Goal: Task Accomplishment & Management: Manage account settings

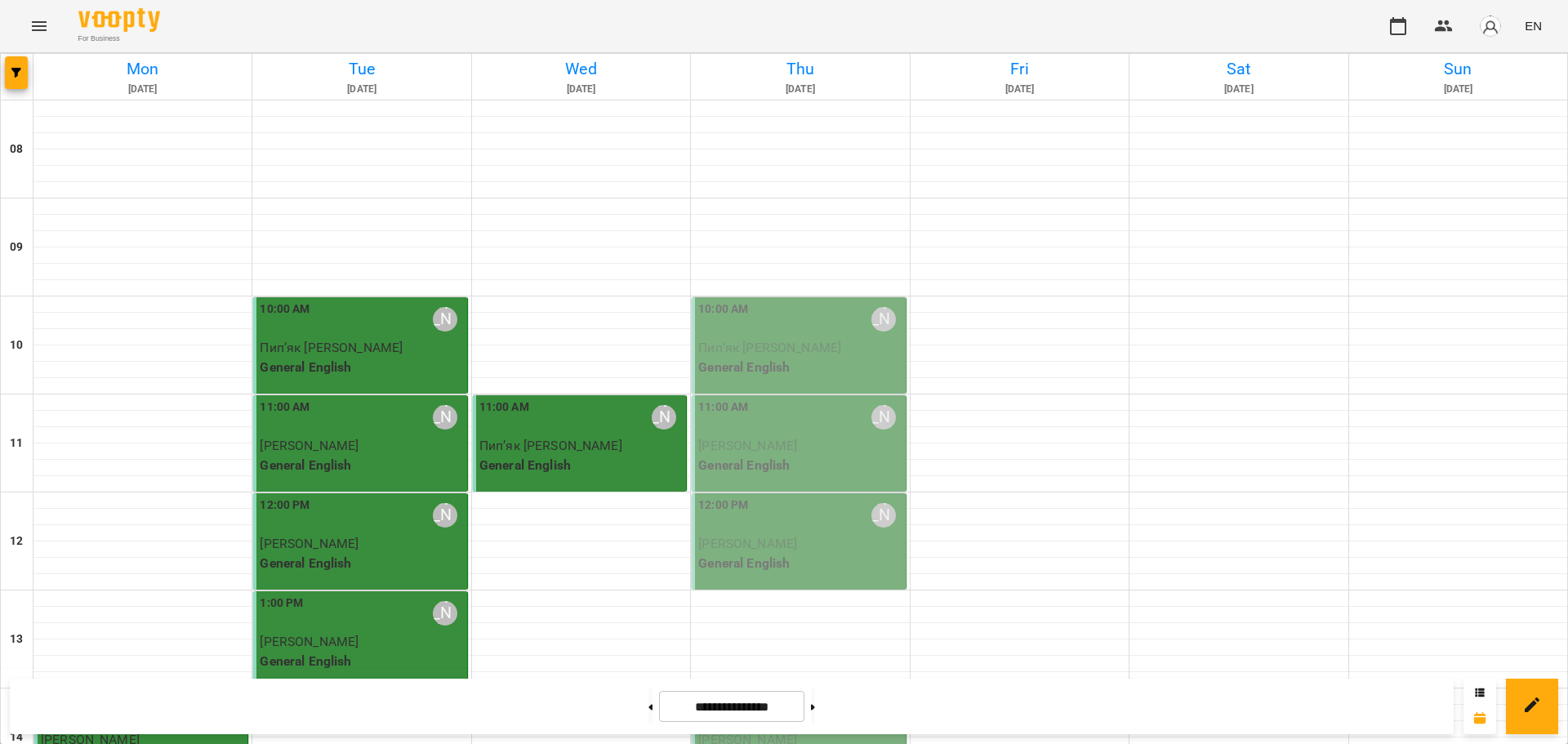
scroll to position [169, 0]
click at [773, 340] on span "Пип’як [PERSON_NAME]" at bounding box center [769, 348] width 143 height 16
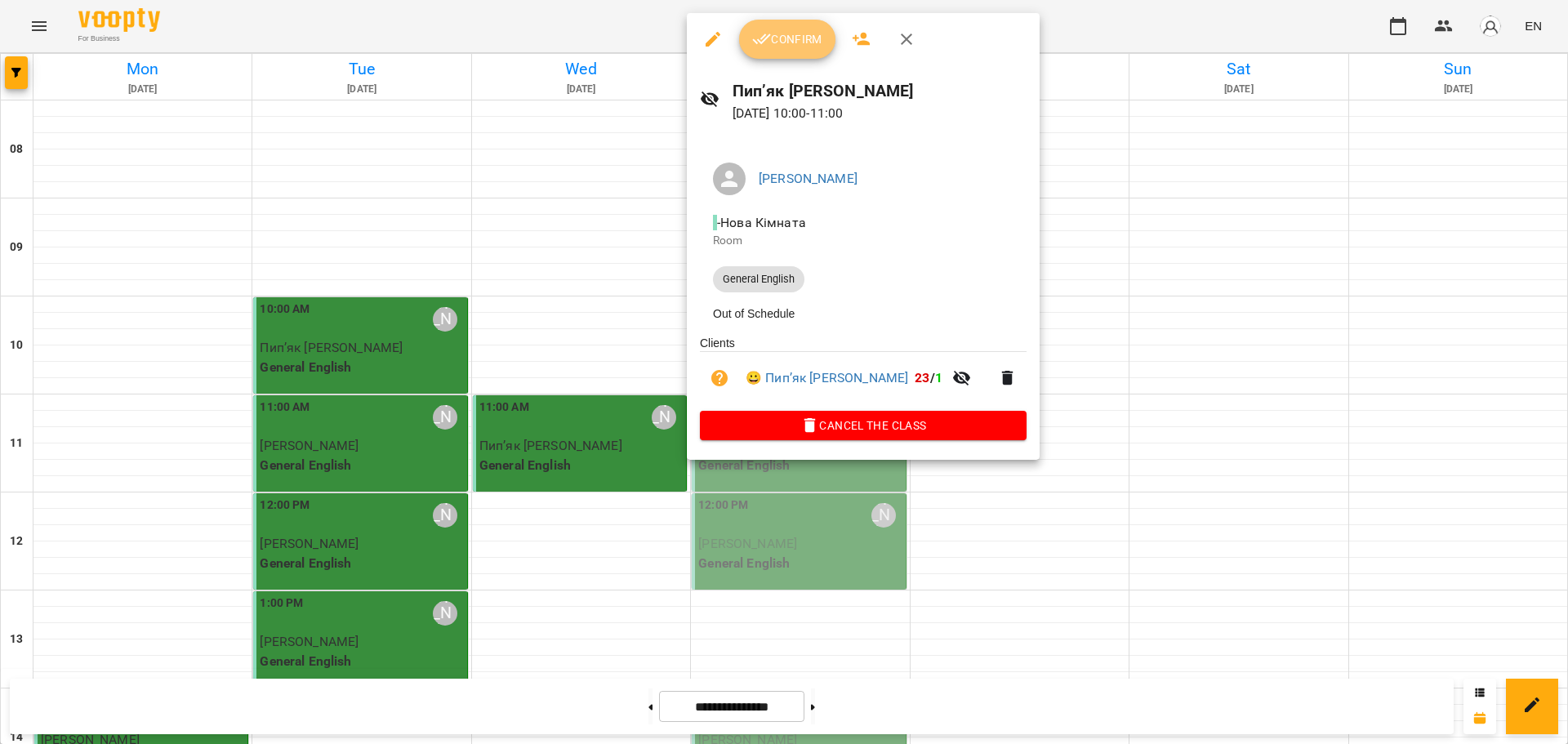
click at [780, 28] on button "Confirm" at bounding box center [788, 39] width 97 height 40
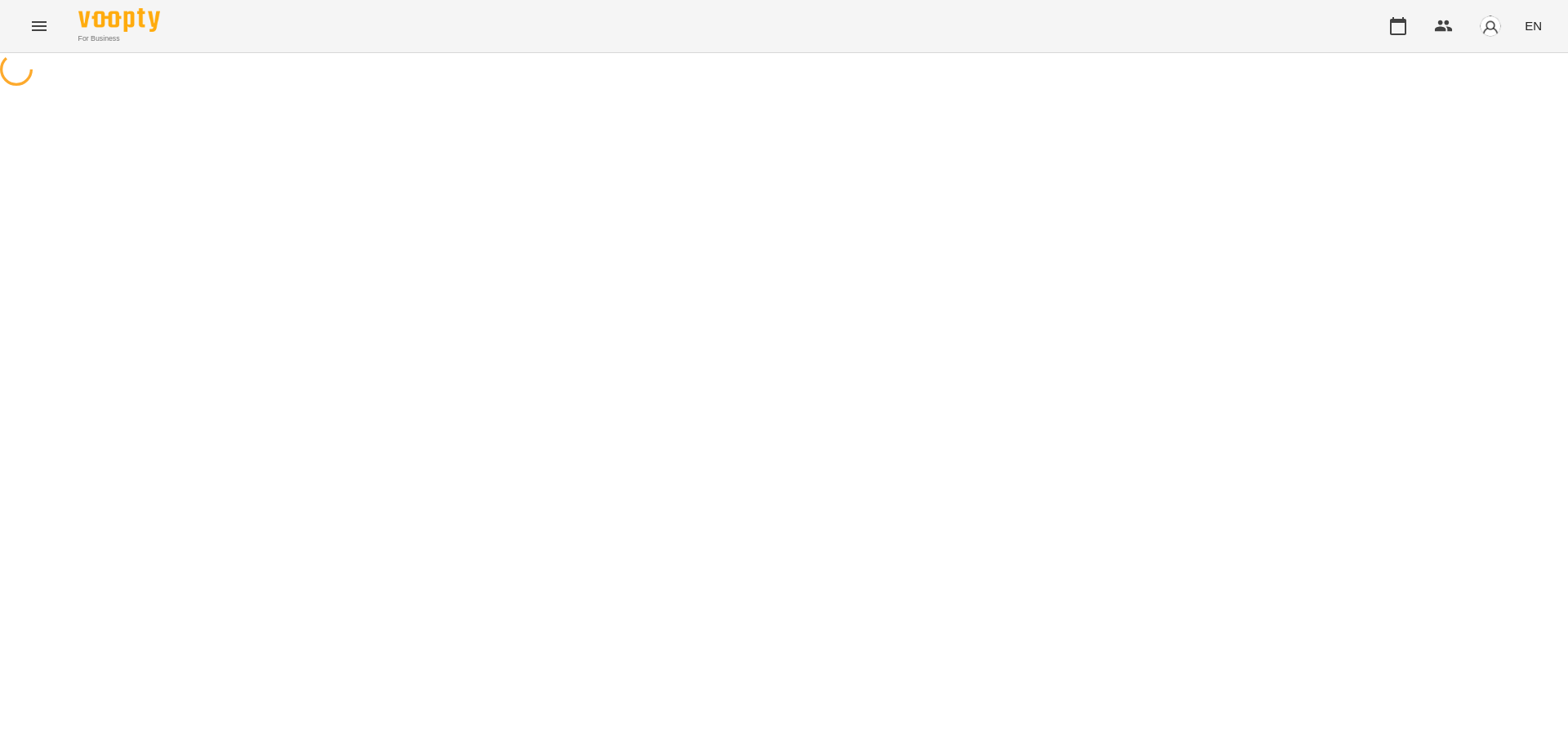
click at [789, 44] on div "For Business EN" at bounding box center [784, 26] width 1568 height 53
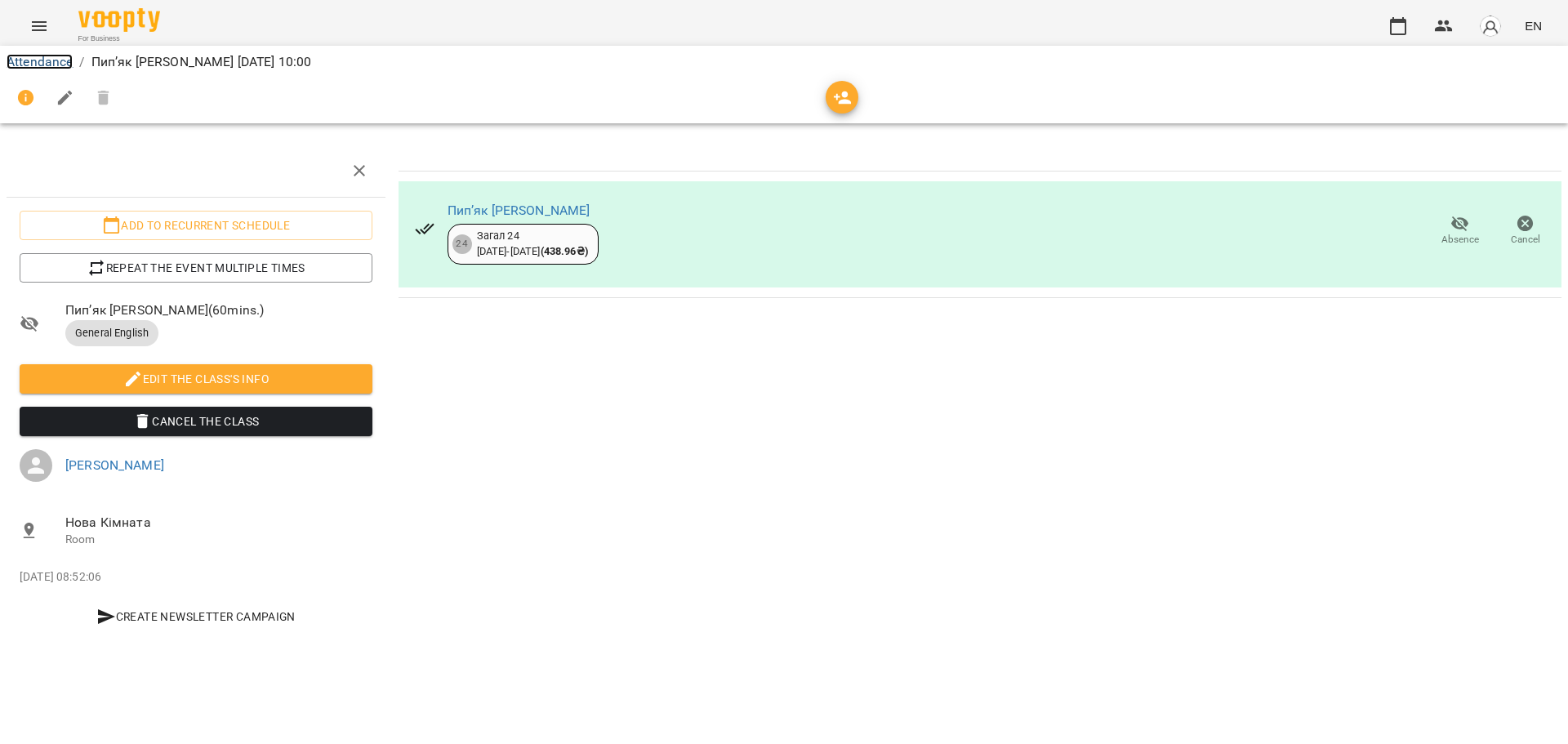
click at [61, 64] on link "Attendance" at bounding box center [39, 61] width 66 height 16
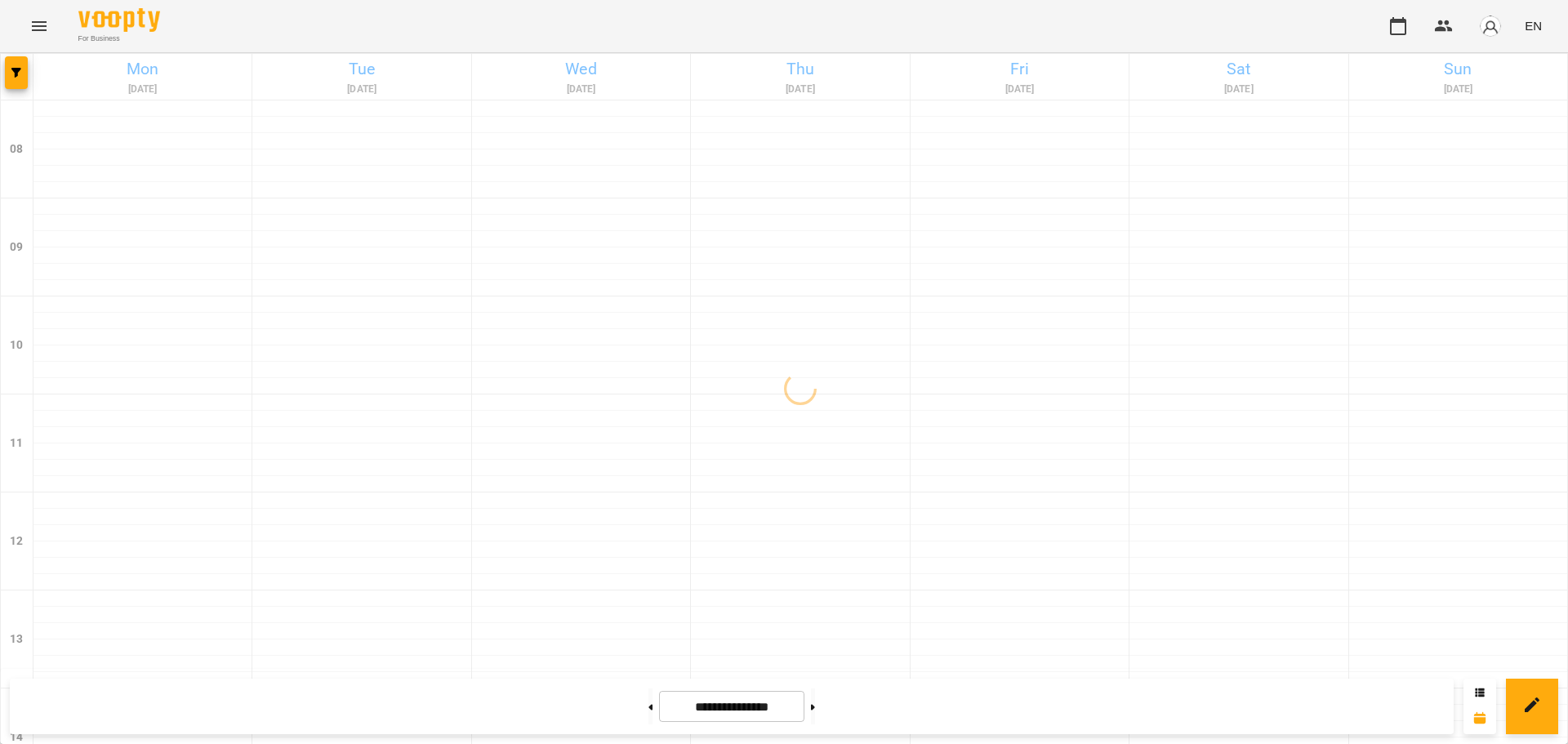
scroll to position [114, 0]
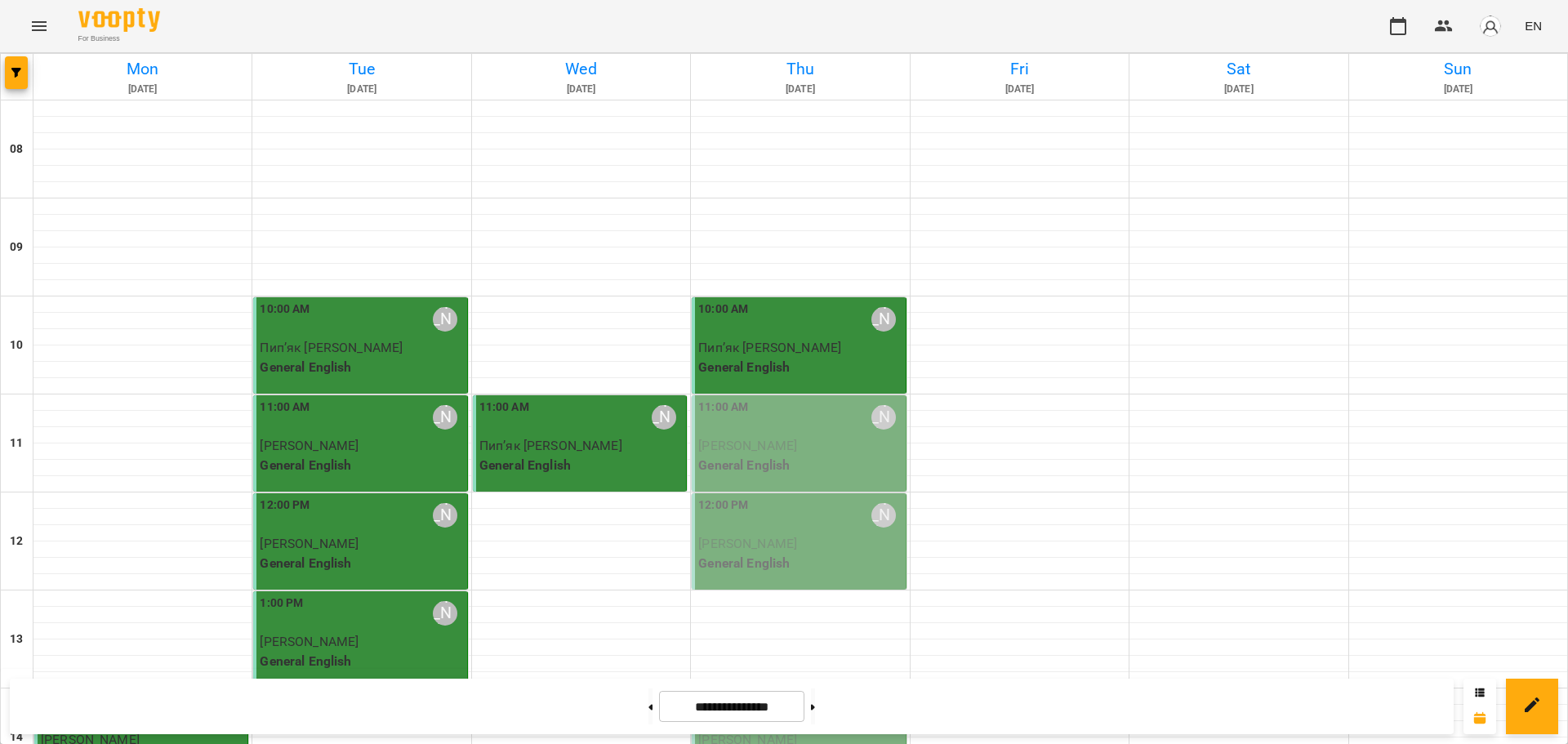
click at [778, 399] on div "11:00 AM [PERSON_NAME]" at bounding box center [800, 417] width 204 height 38
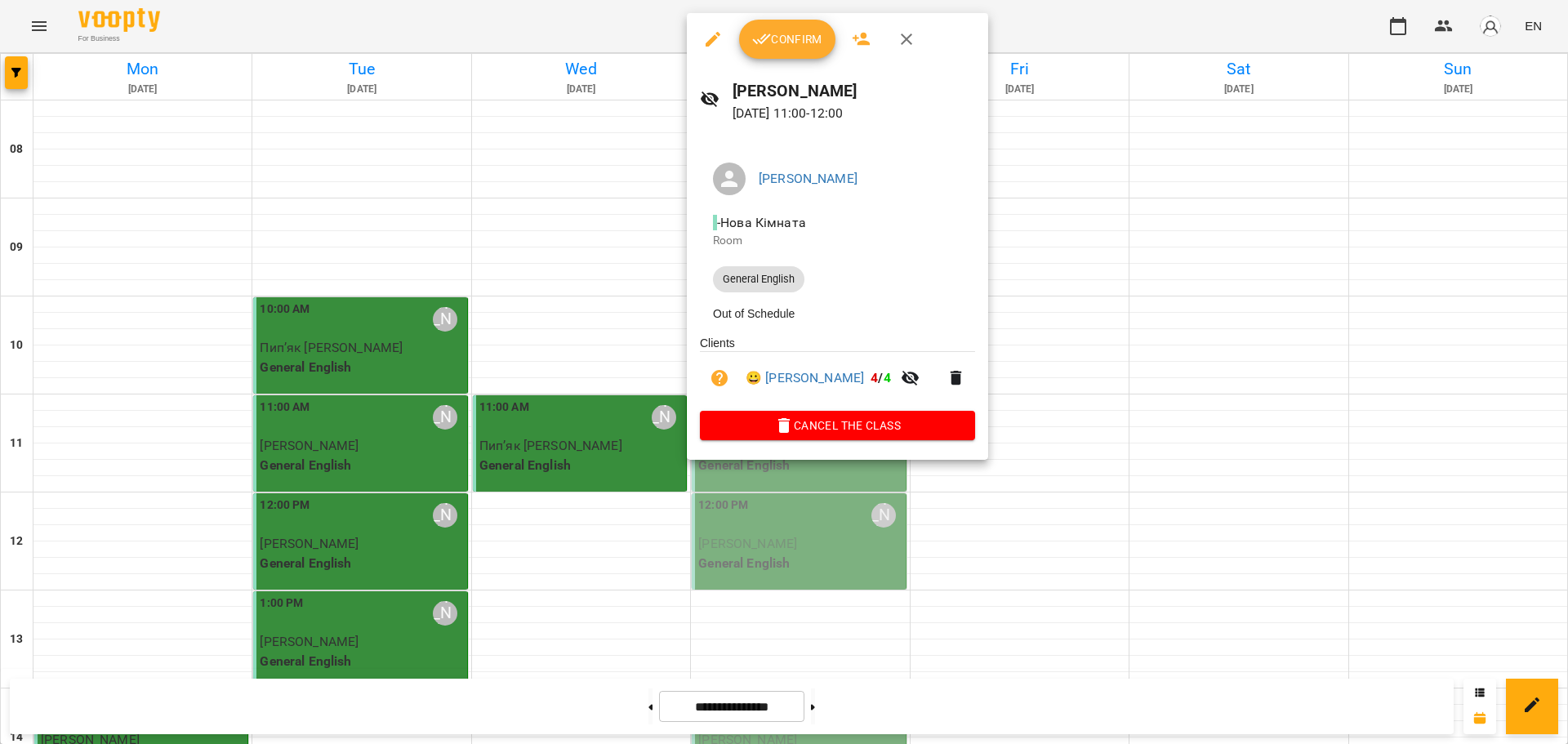
click at [778, 52] on button "Confirm" at bounding box center [788, 39] width 97 height 40
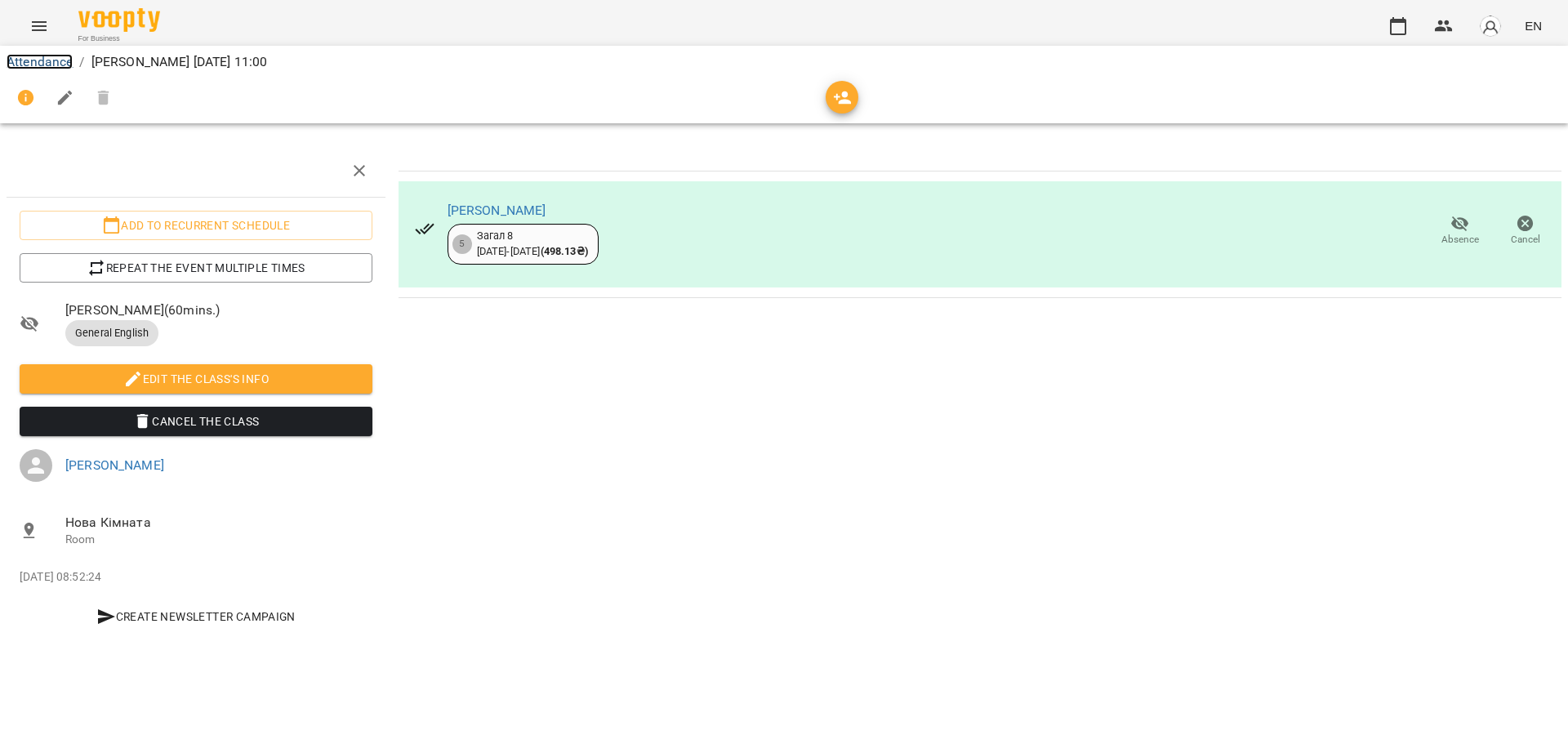
click at [50, 65] on link "Attendance" at bounding box center [39, 61] width 66 height 16
